Goal: Communication & Community: Connect with others

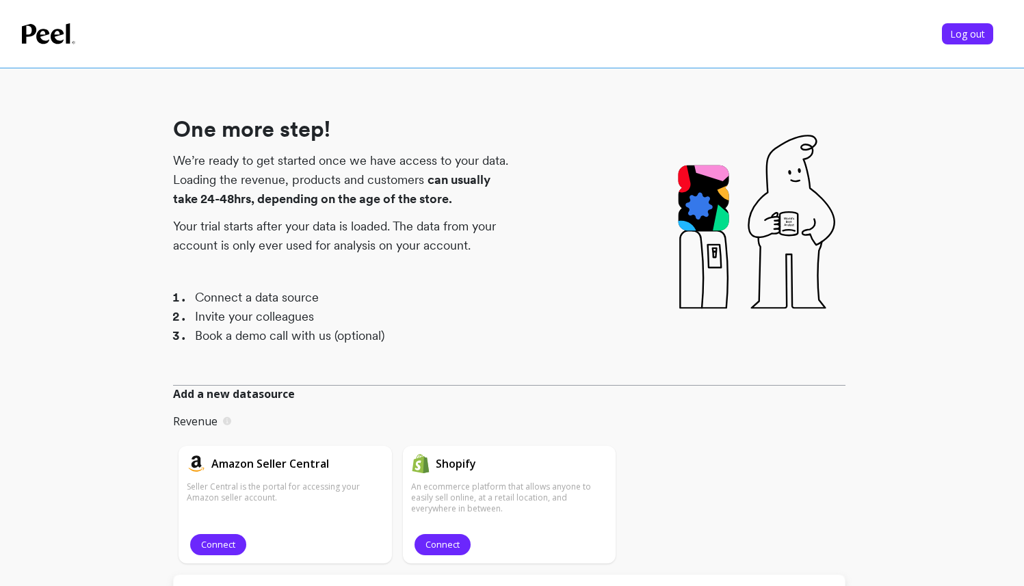
click at [188, 190] on p "We’re ready to get started once we have access to your data. Loading the revenu…" at bounding box center [341, 179] width 337 height 57
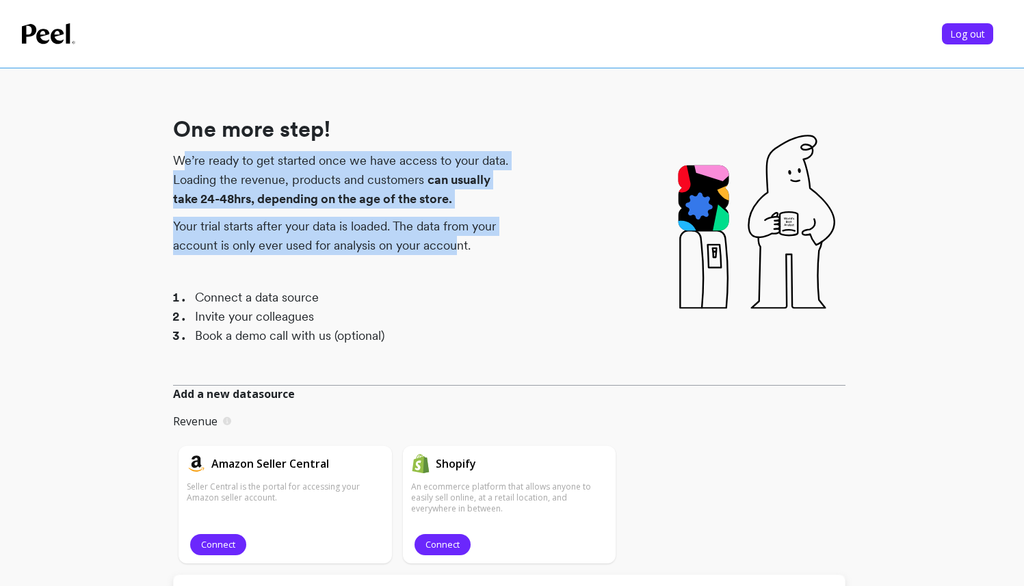
drag, startPoint x: 179, startPoint y: 161, endPoint x: 457, endPoint y: 239, distance: 288.5
click at [457, 239] on div "One more step! We’re ready to get started once we have access to your data. Loa…" at bounding box center [341, 226] width 337 height 263
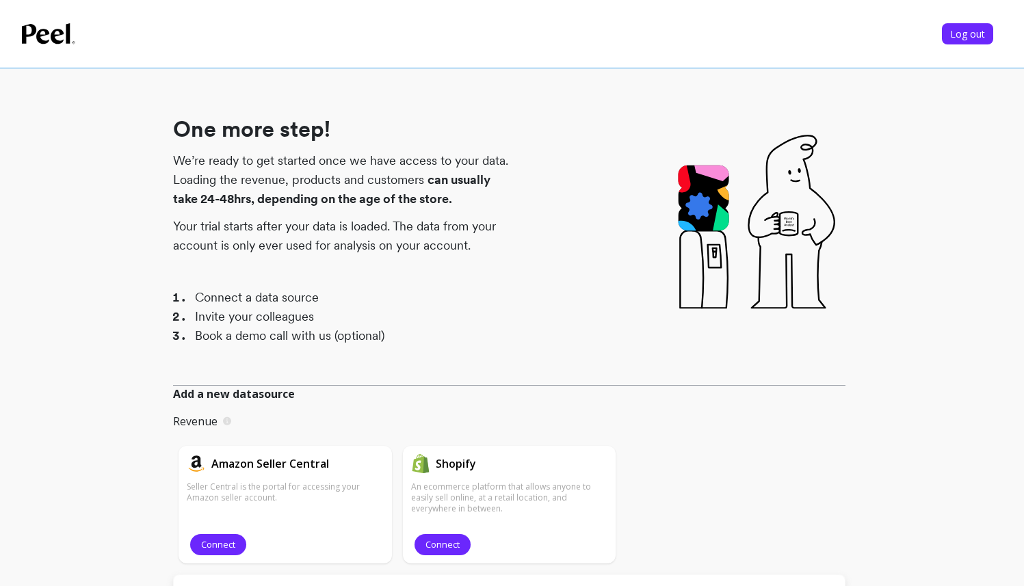
click at [491, 290] on li "Connect a data source" at bounding box center [352, 297] width 315 height 19
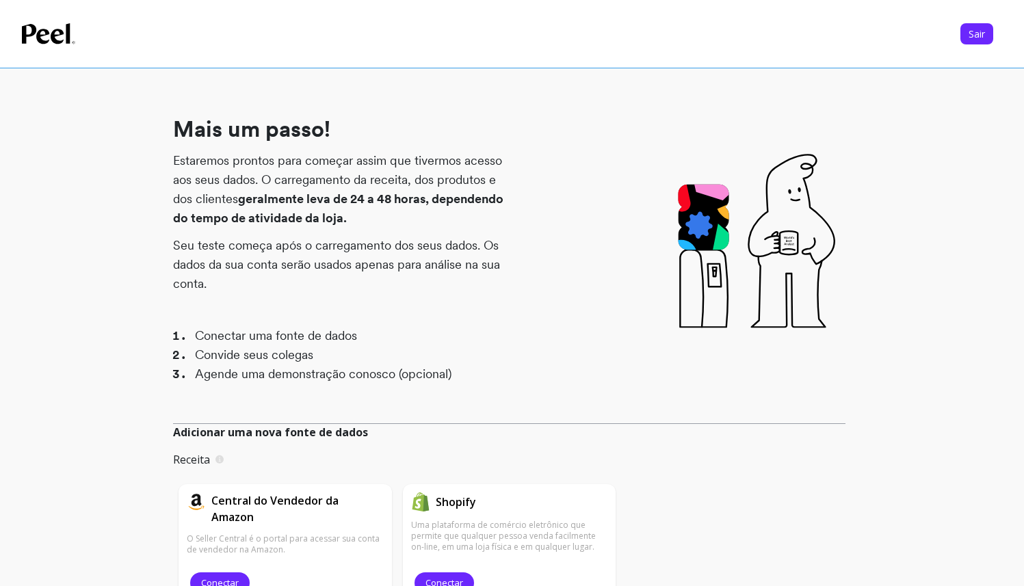
click at [237, 147] on div "Mais um passo! Estaremos prontos para começar assim que tivermos acesso aos seu…" at bounding box center [341, 245] width 337 height 301
drag, startPoint x: 181, startPoint y: 125, endPoint x: 337, endPoint y: 128, distance: 155.4
click at [337, 128] on h1 "Mais um passo!" at bounding box center [341, 129] width 337 height 27
copy font "Mais um passo!"
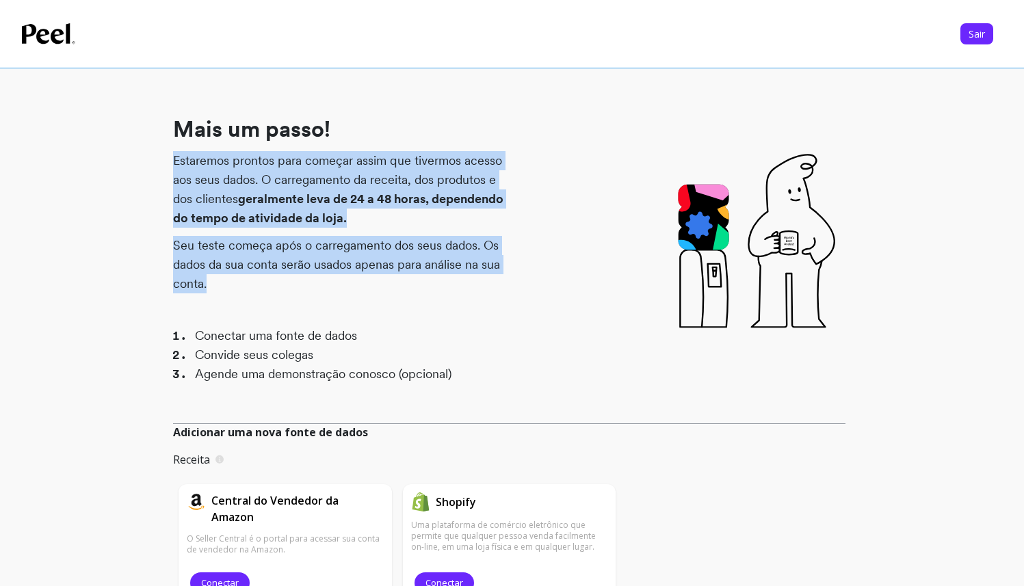
drag, startPoint x: 171, startPoint y: 154, endPoint x: 415, endPoint y: 278, distance: 273.3
click at [415, 278] on div "Mais um passo! Estaremos prontos para começar assim que tivermos acesso aos seu…" at bounding box center [509, 489] width 975 height 957
copy div "Estaremos prontos para começar assim que tivermos acesso aos seus dados. O carr…"
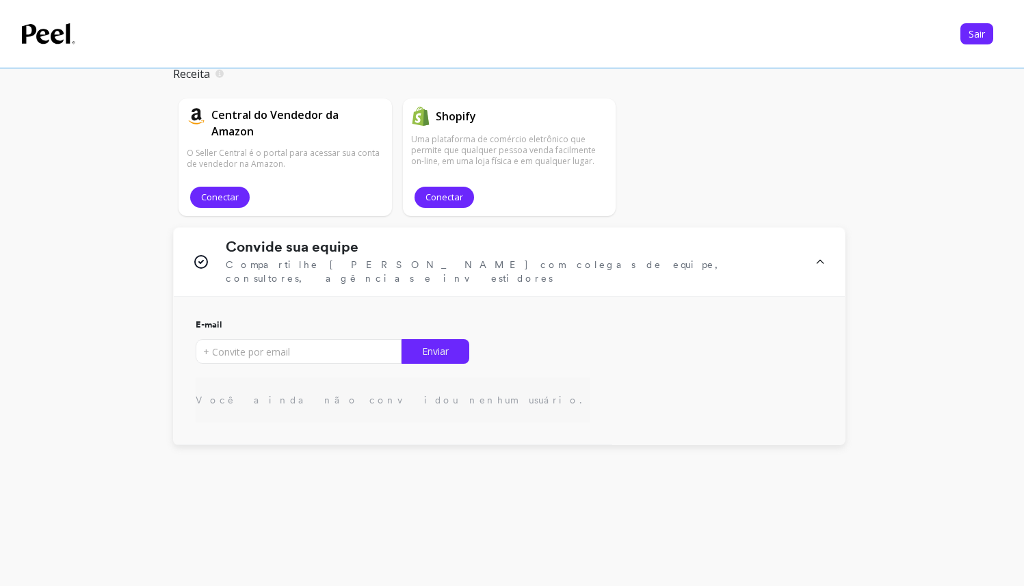
scroll to position [387, 0]
click at [385, 339] on input "input" at bounding box center [299, 350] width 206 height 25
click at [829, 244] on div "Convide sua equipe Compartilhe [PERSON_NAME] com colegas de equipe, consultores…" at bounding box center [509, 260] width 671 height 69
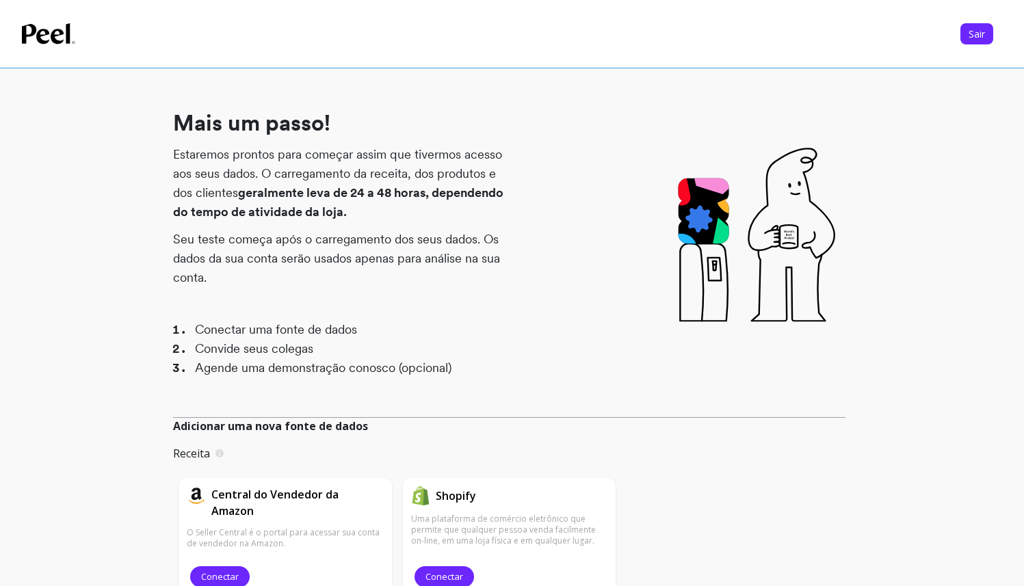
scroll to position [4, 0]
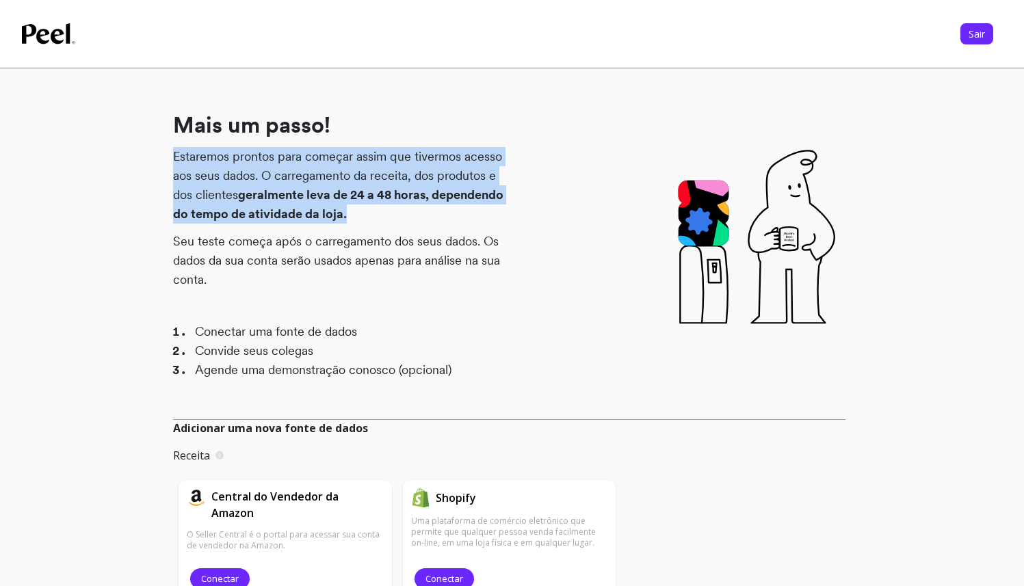
drag, startPoint x: 174, startPoint y: 153, endPoint x: 346, endPoint y: 215, distance: 182.5
click at [346, 215] on p "Estaremos prontos para começar assim que tivermos acesso aos seus dados. O carr…" at bounding box center [341, 185] width 337 height 77
copy font "Estaremos prontos para começar assim que tivermos acesso aos seus dados. O carr…"
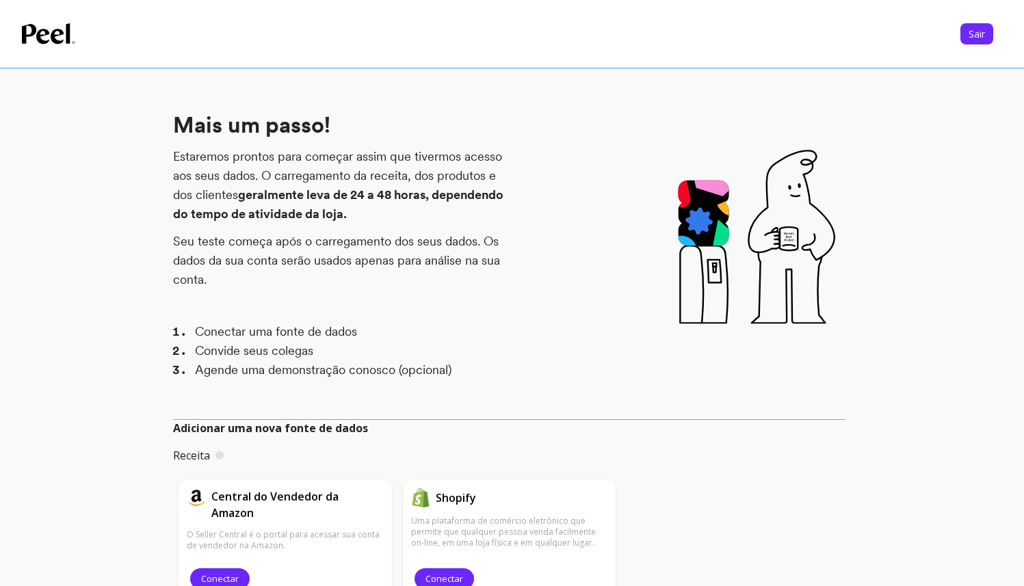
click at [455, 372] on li "Agende uma demonstração conosco (opcional)" at bounding box center [352, 370] width 315 height 19
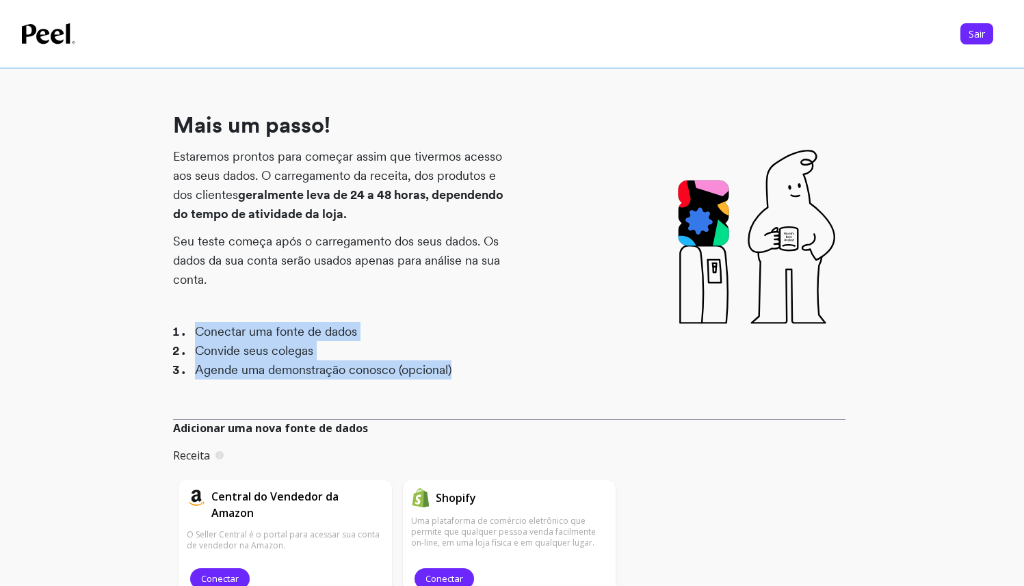
drag, startPoint x: 426, startPoint y: 363, endPoint x: 184, endPoint y: 324, distance: 244.7
click at [184, 324] on ol "Conectar uma fonte de dados Convide seus colegas Agende uma demonstração conosc…" at bounding box center [341, 350] width 337 height 57
click at [404, 328] on li "Conectar uma fonte de dados" at bounding box center [352, 331] width 315 height 19
drag, startPoint x: 456, startPoint y: 369, endPoint x: 163, endPoint y: 333, distance: 295.1
click at [163, 333] on div "Mais um passo! Estaremos prontos para começar assim que tivermos acesso aos seu…" at bounding box center [509, 406] width 975 height 798
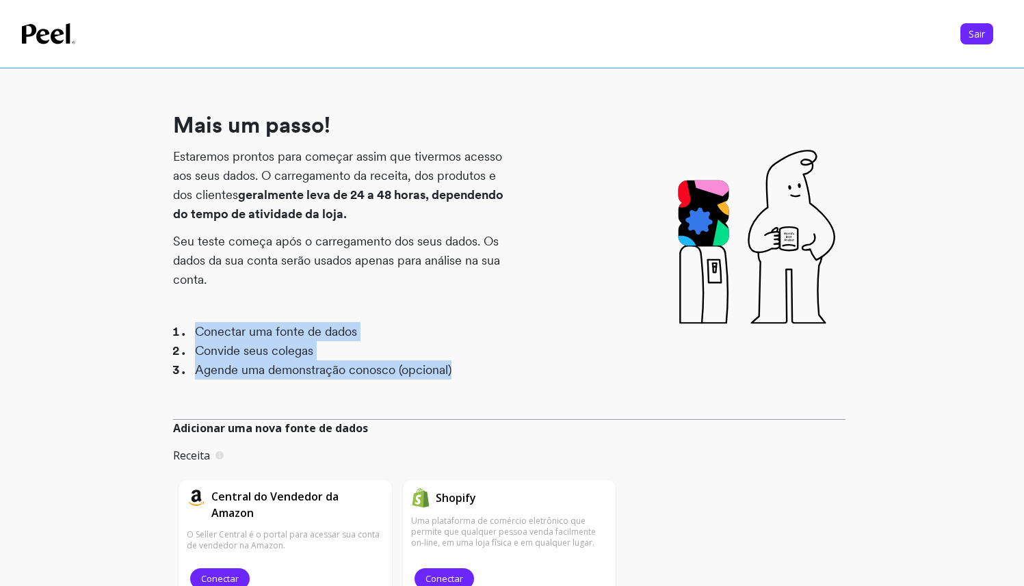
copy ol "Conectar uma fonte de dados Convide seus colegas Agende uma demonstração conosc…"
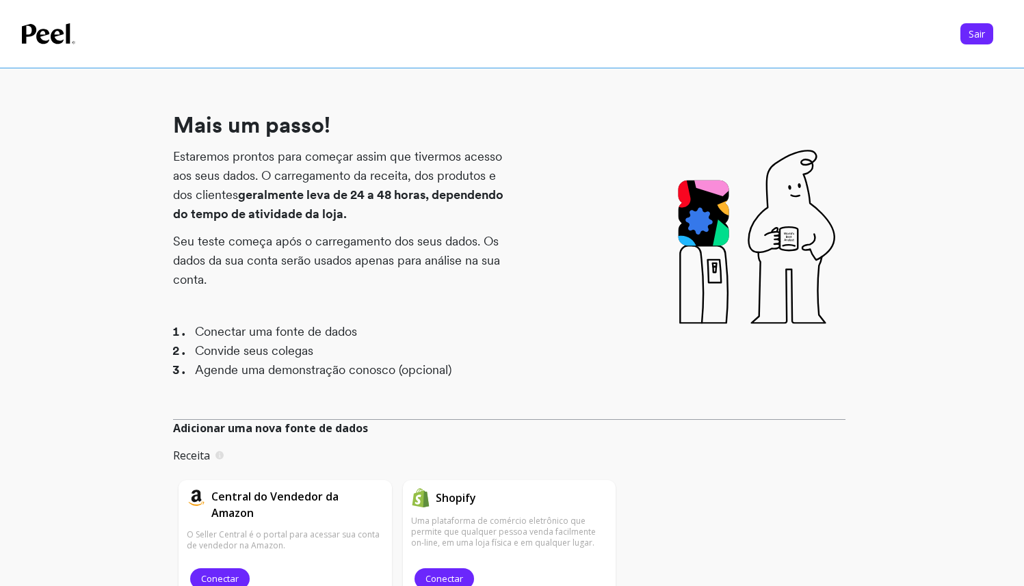
click at [491, 520] on font "Uma plataforma de comércio eletrônico que permite que qualquer pessoa venda fac…" at bounding box center [503, 532] width 185 height 34
click at [463, 518] on font "Uma plataforma de comércio eletrônico que permite que qualquer pessoa venda fac…" at bounding box center [503, 532] width 185 height 34
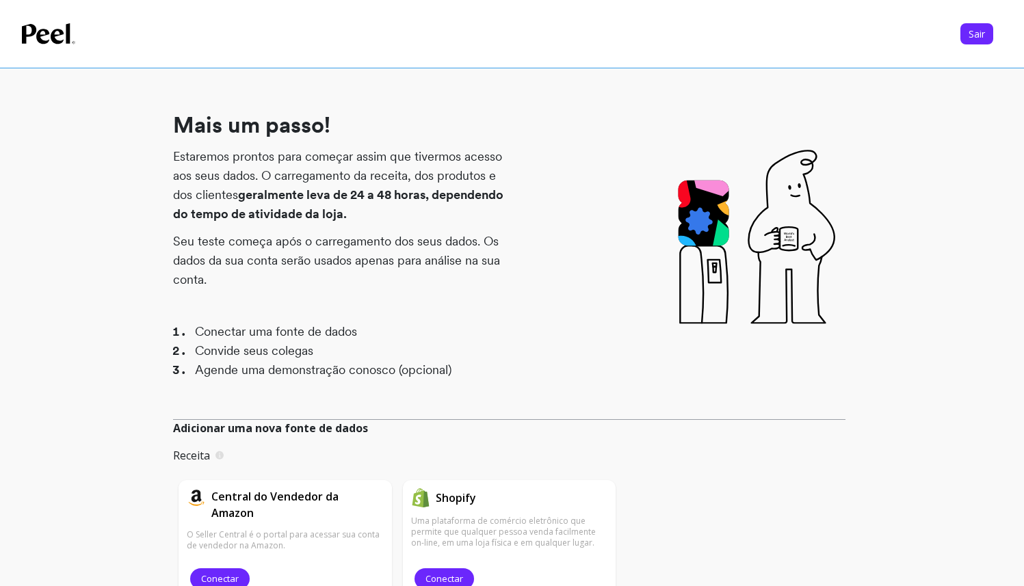
click at [464, 527] on font "Uma plataforma de comércio eletrônico que permite que qualquer pessoa venda fac…" at bounding box center [503, 532] width 185 height 34
copy div "Uma plataforma de comércio eletrônico que permite que qualquer pessoa venda fac…"
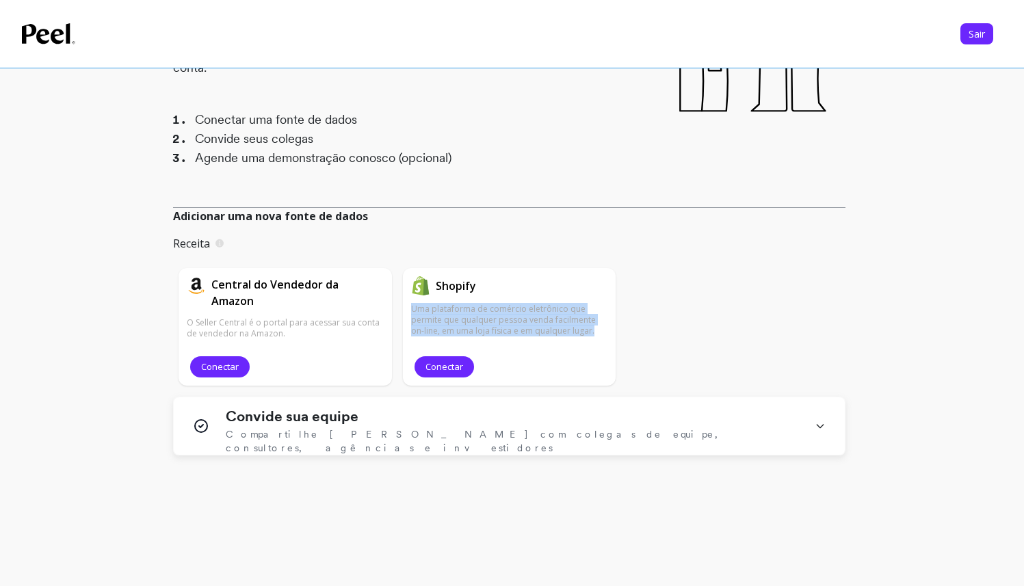
scroll to position [218, 0]
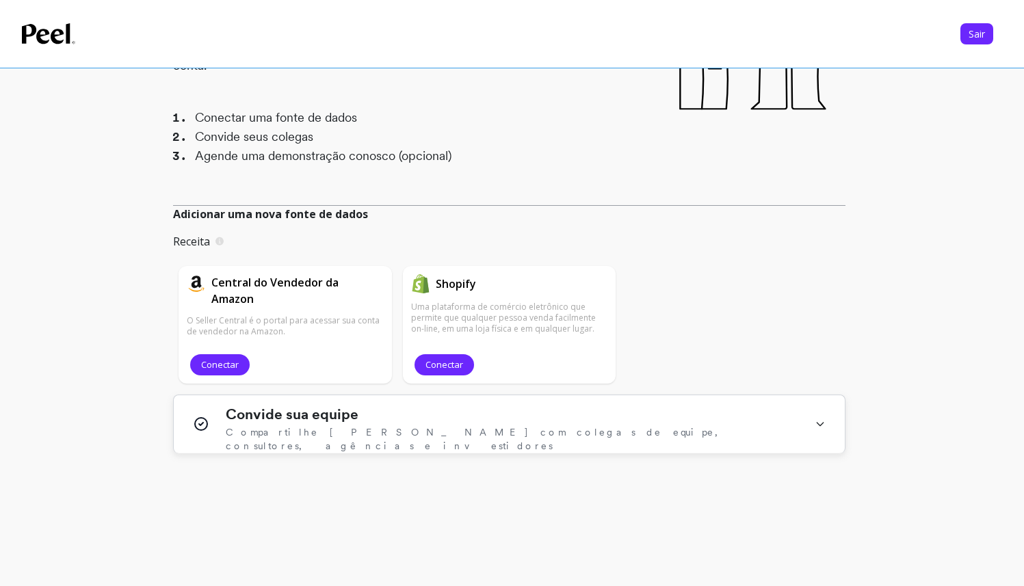
click at [472, 420] on div "Convide sua equipe Compartilhe [PERSON_NAME] com colegas de equipe, consultores…" at bounding box center [512, 424] width 573 height 36
click at [262, 408] on font "Convide sua equipe" at bounding box center [292, 414] width 133 height 17
copy font "Convide sua equipe"
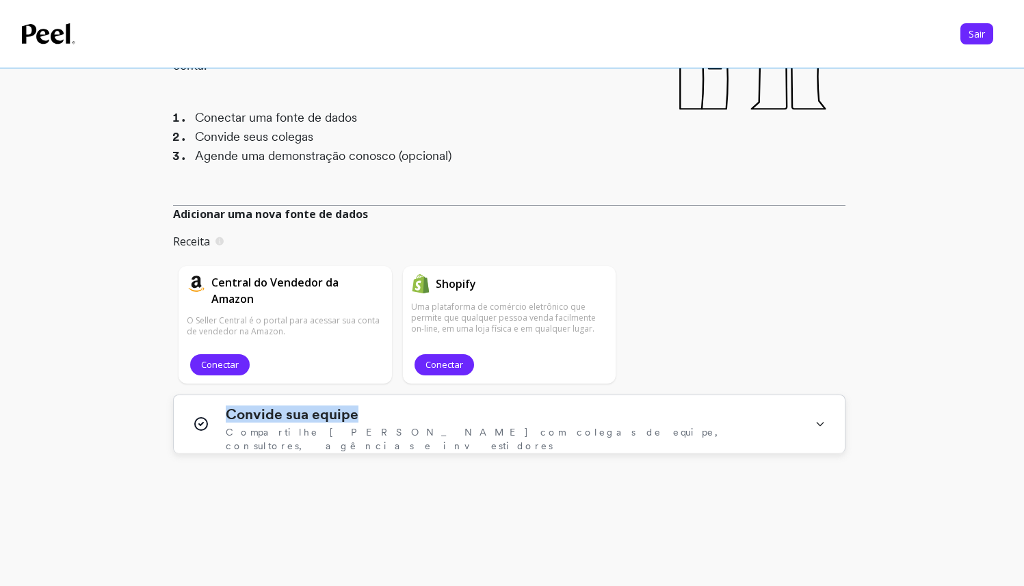
click at [377, 437] on font "Compartilhe [PERSON_NAME] com colegas de equipe, consultores, agências e invest…" at bounding box center [478, 439] width 505 height 25
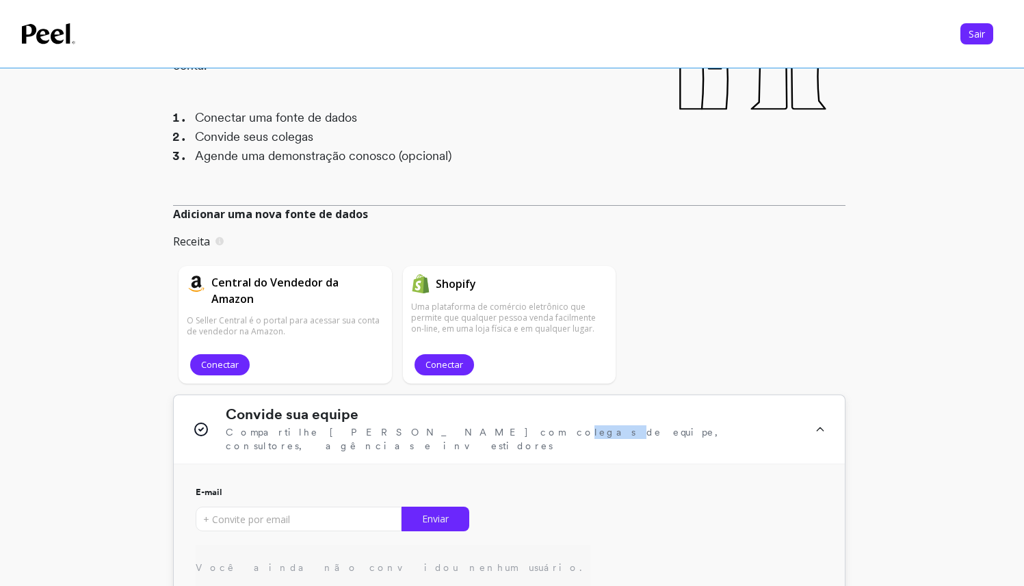
click at [377, 437] on font "Compartilhe [PERSON_NAME] com colegas de equipe, consultores, agências e invest…" at bounding box center [478, 439] width 505 height 25
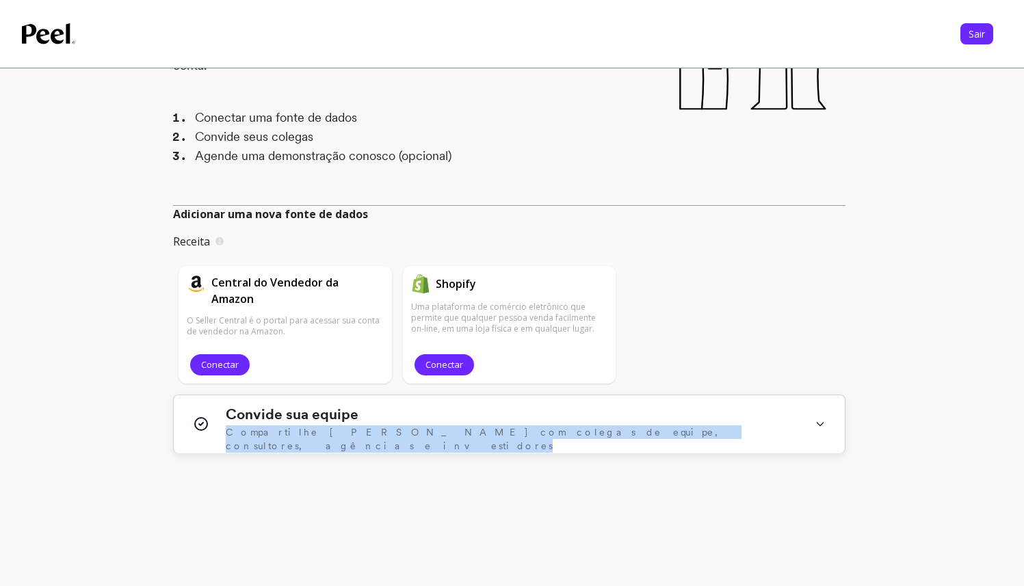
click at [377, 437] on font "Compartilhe [PERSON_NAME] com colegas de equipe, consultores, agências e invest…" at bounding box center [478, 439] width 505 height 25
copy div "Compartilhe [PERSON_NAME] com colegas de equipe, consultores, agências e invest…"
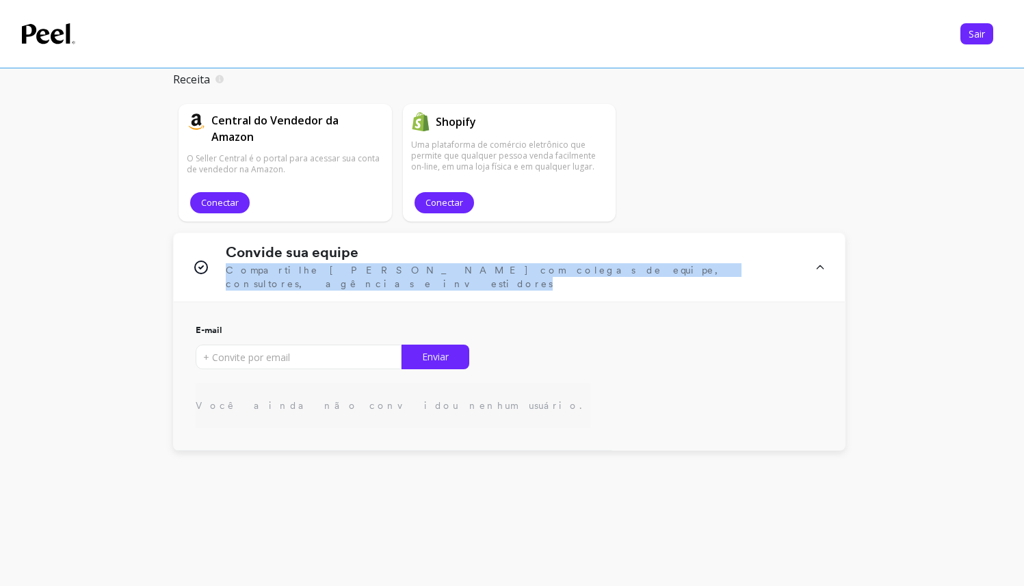
scroll to position [383, 0]
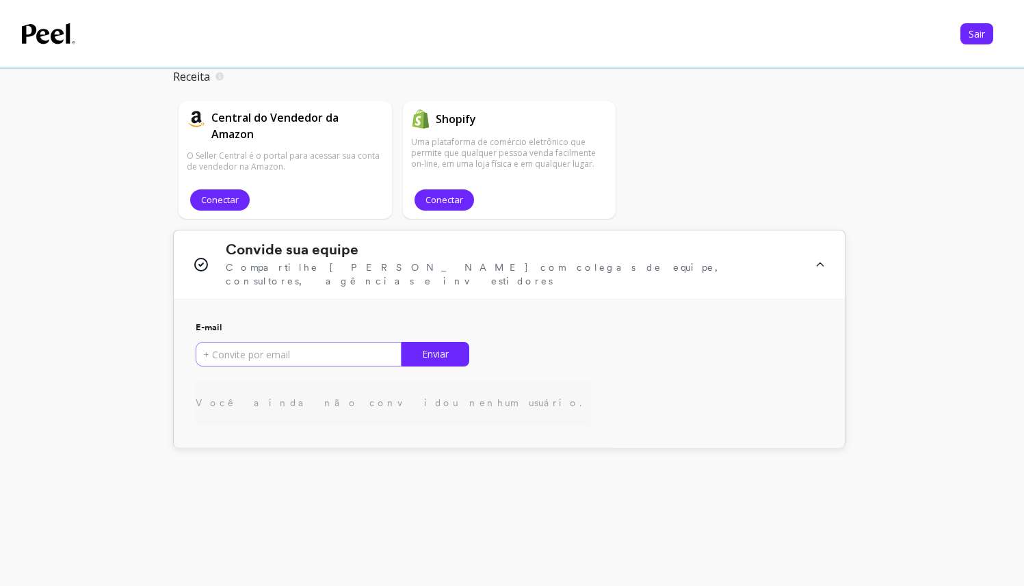
click at [311, 342] on input "input" at bounding box center [299, 354] width 206 height 25
type input "[PERSON_NAME][EMAIL_ADDRESS][DOMAIN_NAME]"
click at [454, 349] on button "Enviar" at bounding box center [436, 354] width 68 height 25
click at [300, 352] on input "input" at bounding box center [299, 354] width 206 height 25
